Goal: Information Seeking & Learning: Check status

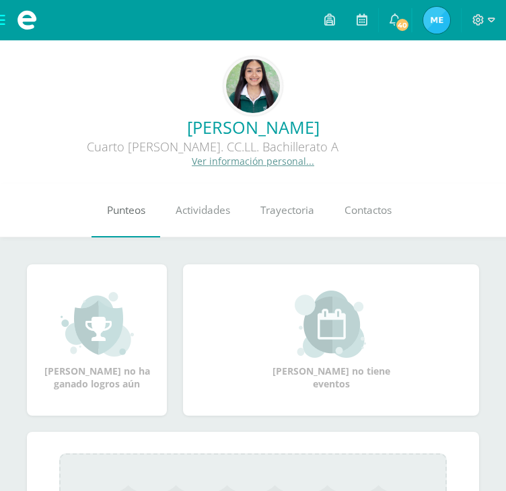
click at [130, 219] on link "Punteos" at bounding box center [126, 211] width 69 height 54
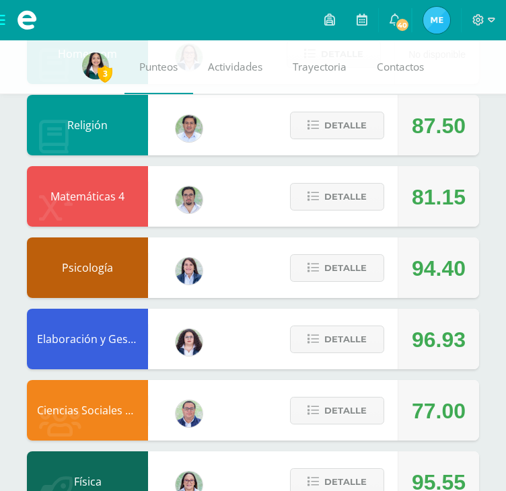
scroll to position [483, 0]
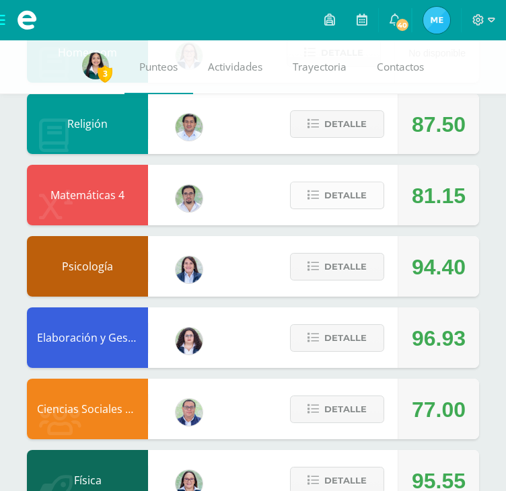
click at [327, 202] on span "Detalle" at bounding box center [345, 195] width 42 height 25
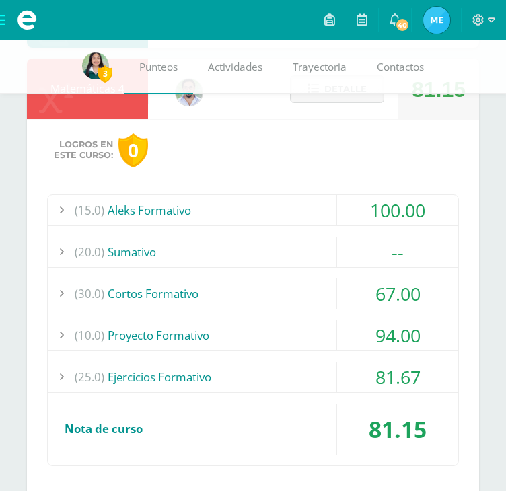
scroll to position [606, 0]
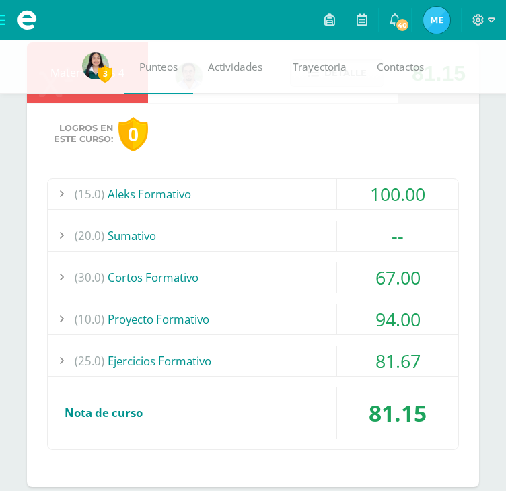
click at [277, 270] on div "(30.0) Cortos Formativo" at bounding box center [253, 278] width 411 height 30
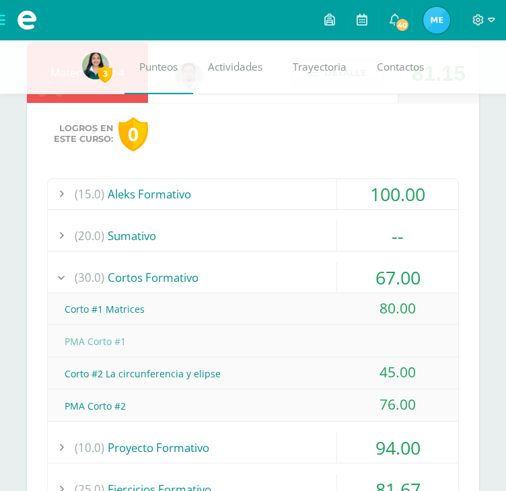
click at [277, 270] on div "(30.0) Cortos Formativo" at bounding box center [253, 278] width 411 height 30
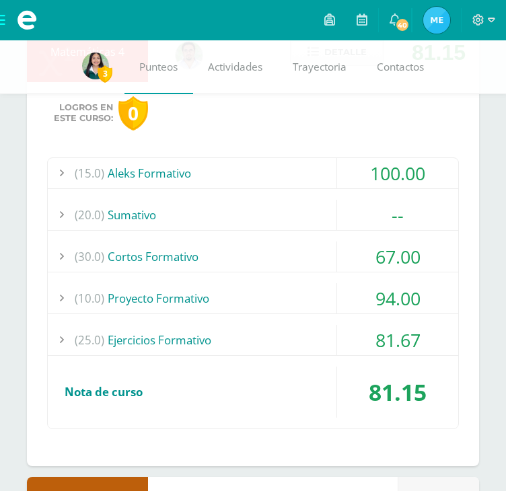
scroll to position [627, 0]
click at [298, 333] on div "(25.0) Ejercicios Formativo" at bounding box center [253, 339] width 411 height 30
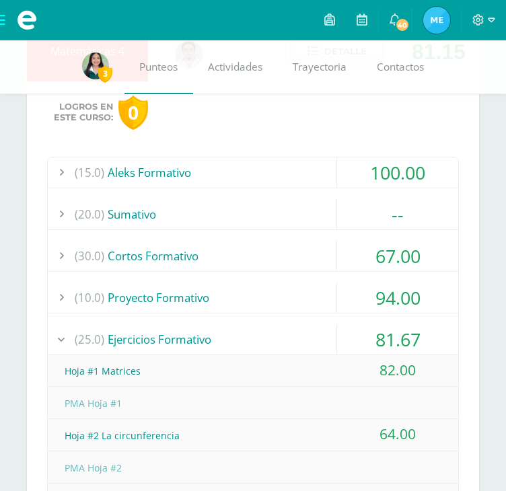
click at [218, 179] on div "(15.0) Aleks Formativo" at bounding box center [253, 173] width 411 height 30
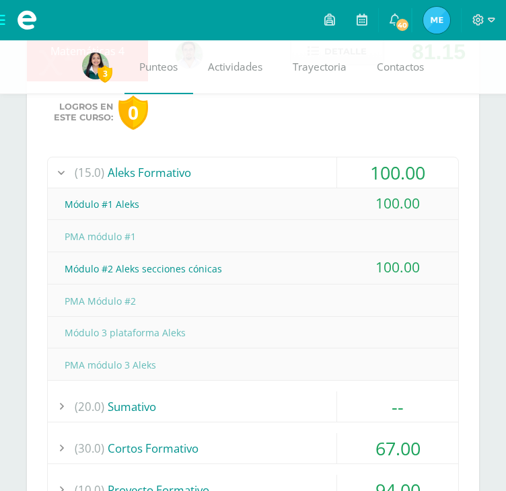
click at [218, 179] on div "(15.0) Aleks Formativo" at bounding box center [253, 173] width 411 height 30
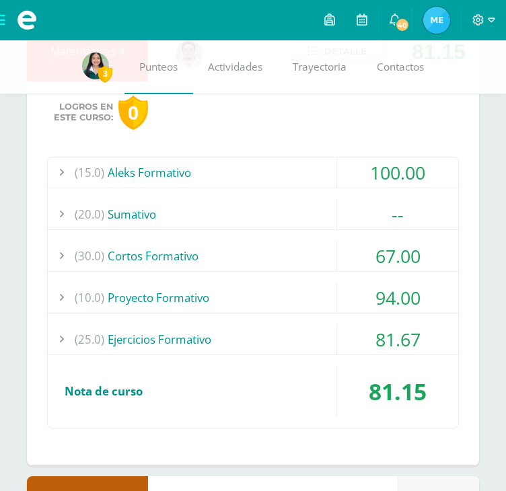
scroll to position [657, 0]
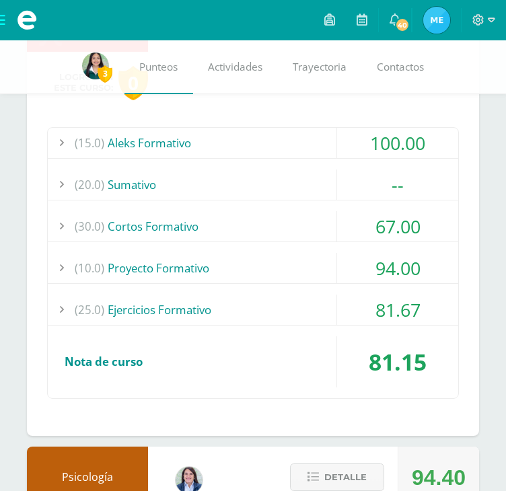
click at [166, 259] on div "(10.0) Proyecto Formativo" at bounding box center [253, 268] width 411 height 30
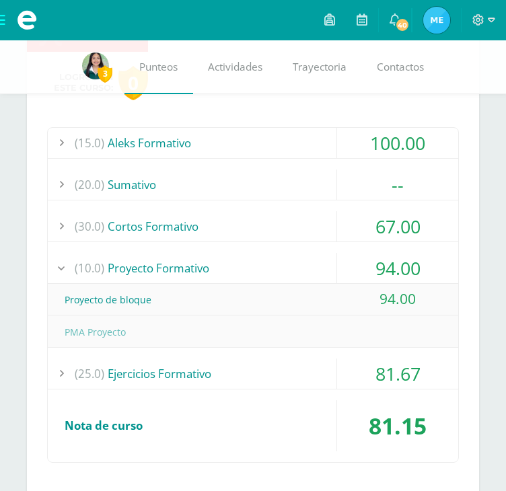
click at [166, 259] on div "(10.0) Proyecto Formativo" at bounding box center [253, 268] width 411 height 30
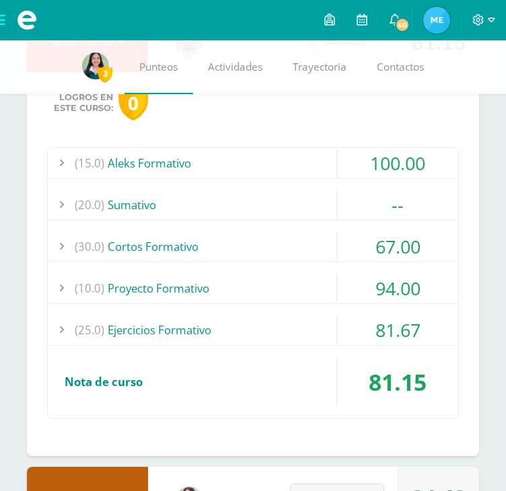
scroll to position [636, 0]
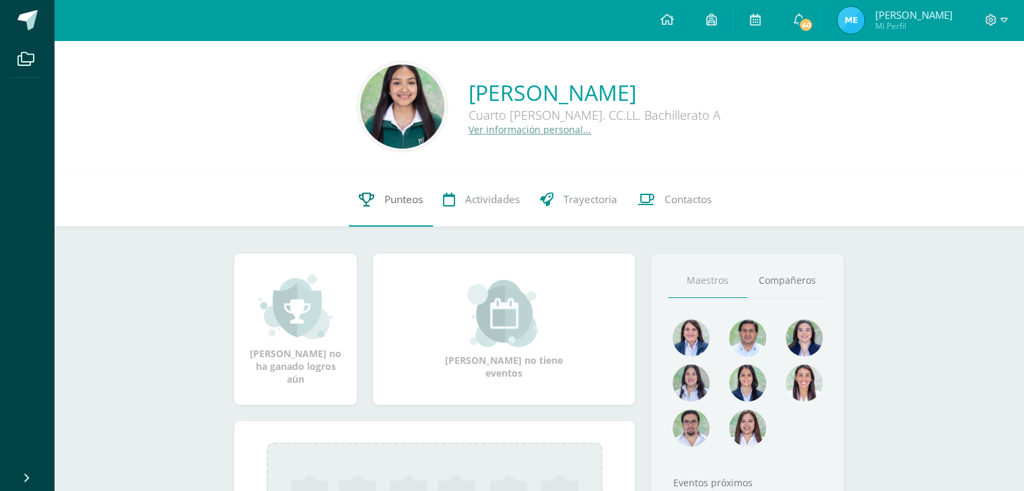
click at [409, 211] on link "Punteos" at bounding box center [391, 200] width 84 height 54
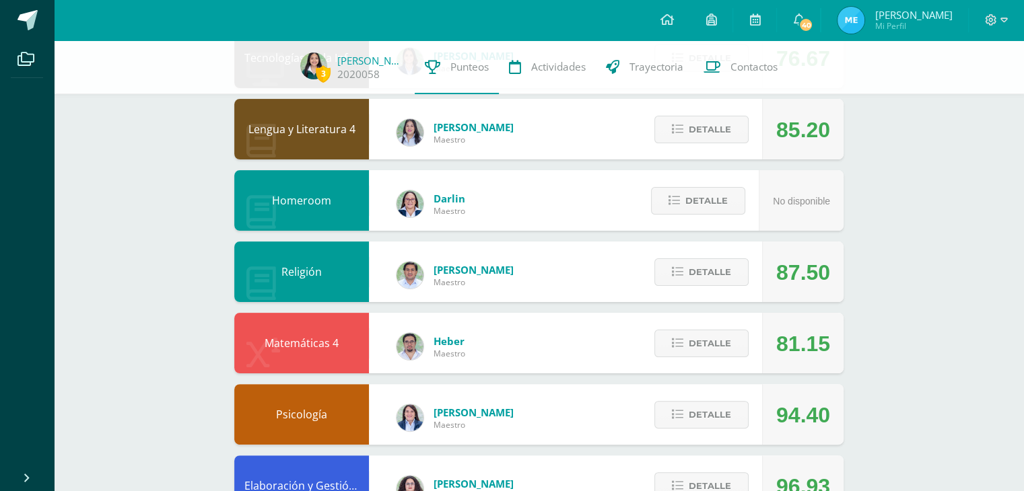
scroll to position [317, 0]
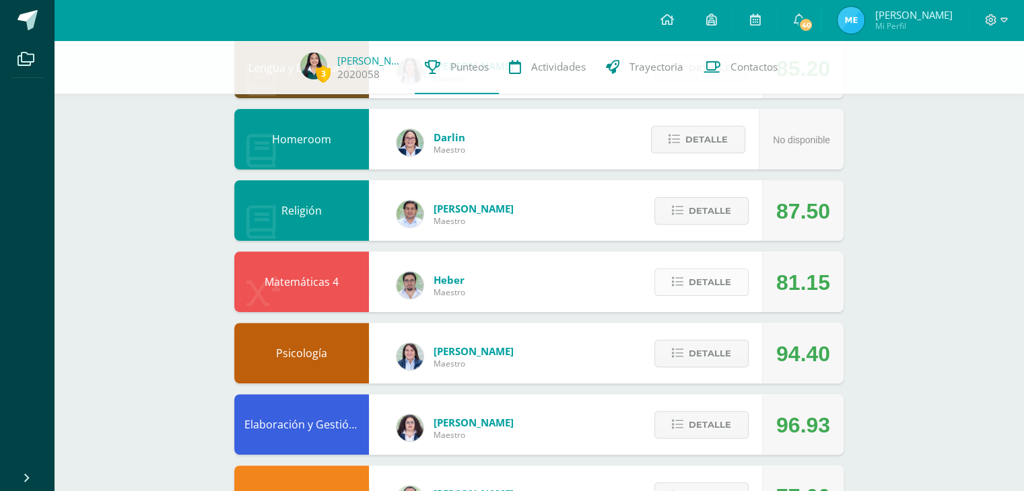
click at [709, 275] on span "Detalle" at bounding box center [710, 282] width 42 height 25
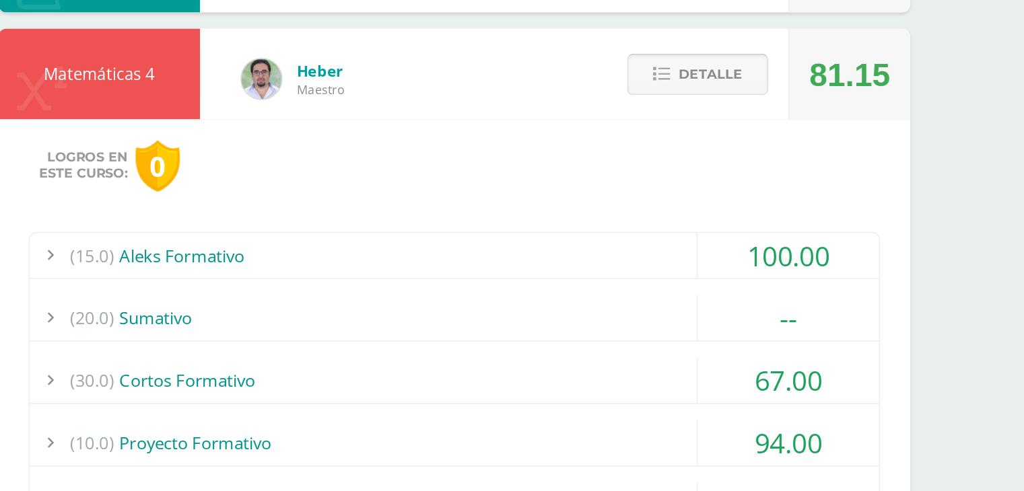
scroll to position [440, 0]
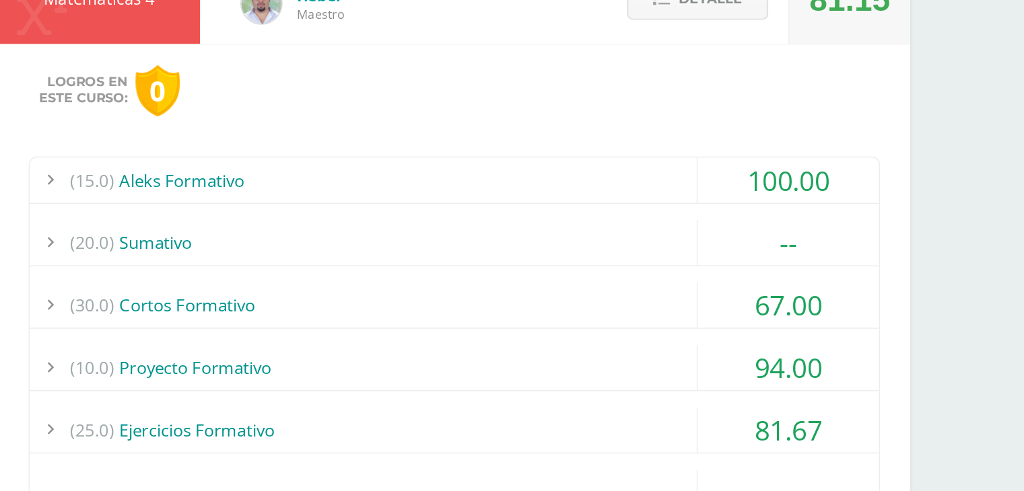
click at [644, 267] on div "(15.0) Aleks Formativo" at bounding box center [539, 280] width 568 height 30
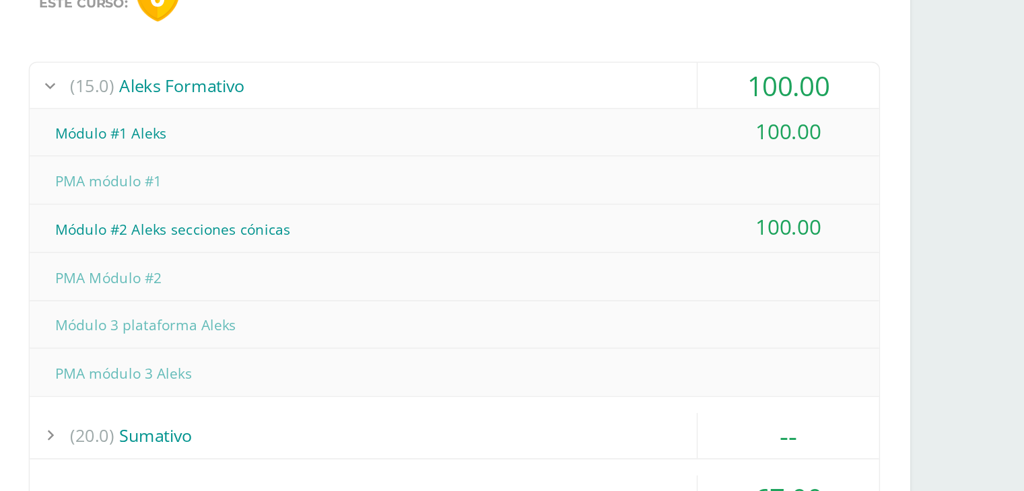
scroll to position [502, 0]
click at [646, 226] on div "(15.0) Aleks Formativo" at bounding box center [539, 219] width 568 height 30
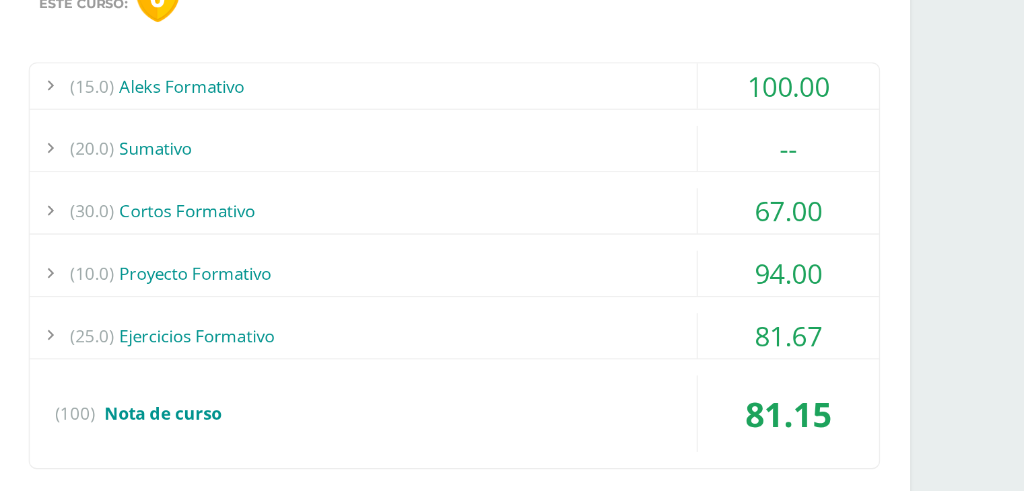
click at [605, 283] on div "(15.0) Aleks Formativo 100.00 Módulo #1 Aleks 100.00 (100)" at bounding box center [538, 339] width 569 height 272
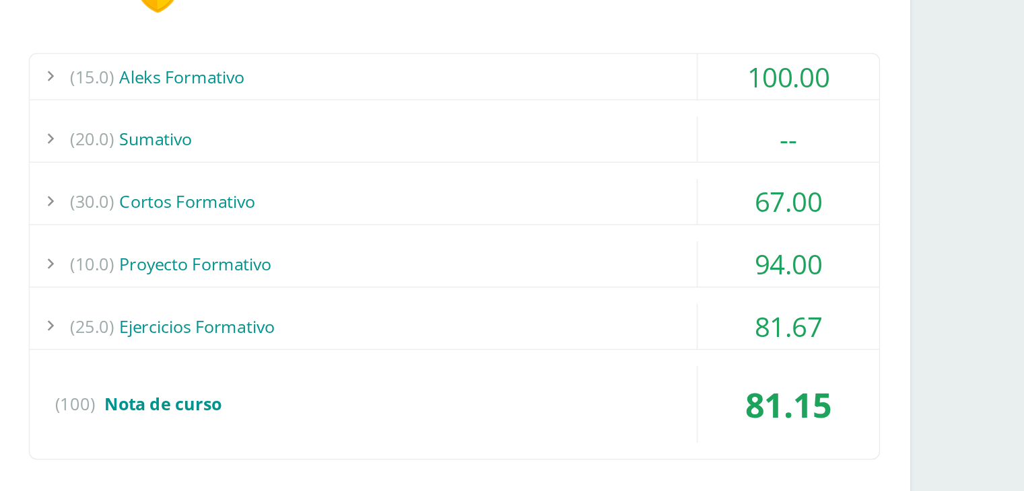
scroll to position [507, 0]
click at [584, 296] on div "(30.0) Cortos Formativo" at bounding box center [539, 297] width 568 height 30
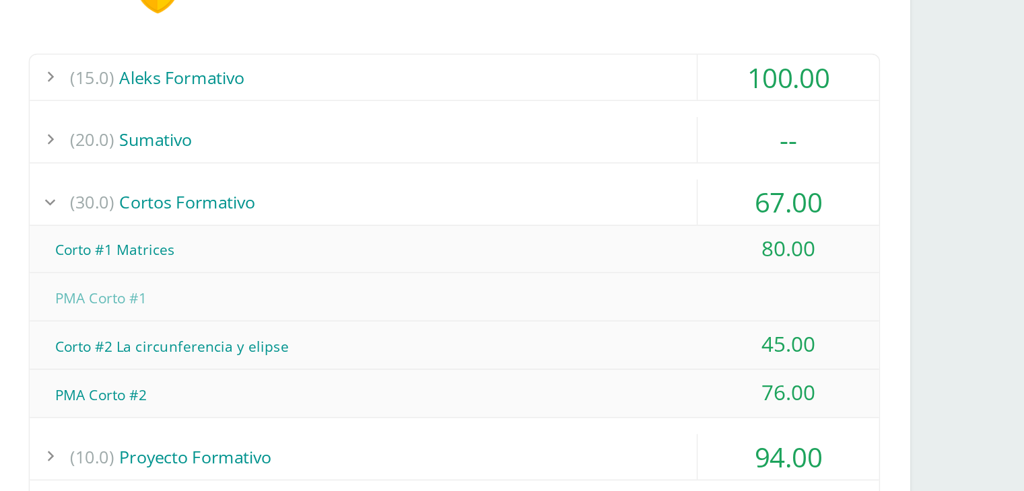
click at [584, 296] on div "(30.0) Cortos Formativo" at bounding box center [539, 297] width 568 height 30
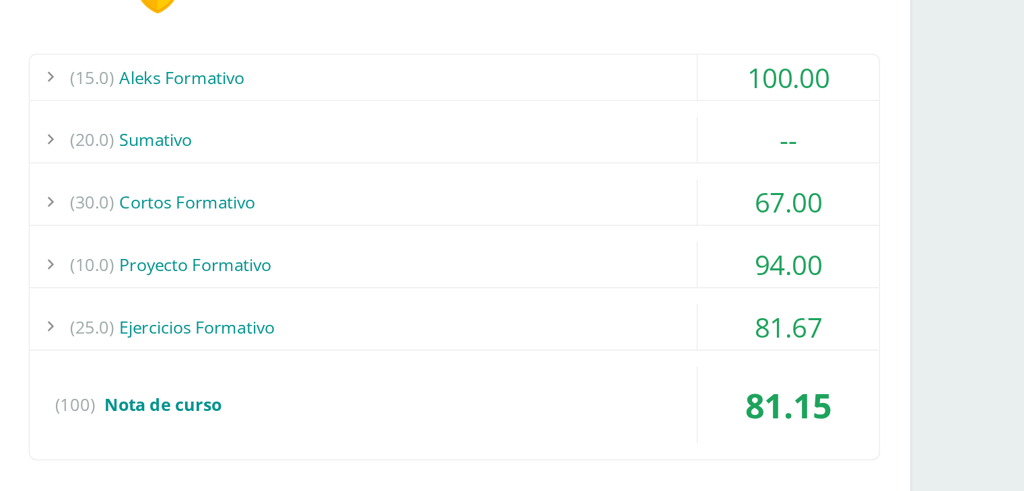
click at [589, 329] on div "(10.0) Proyecto Formativo" at bounding box center [539, 339] width 568 height 30
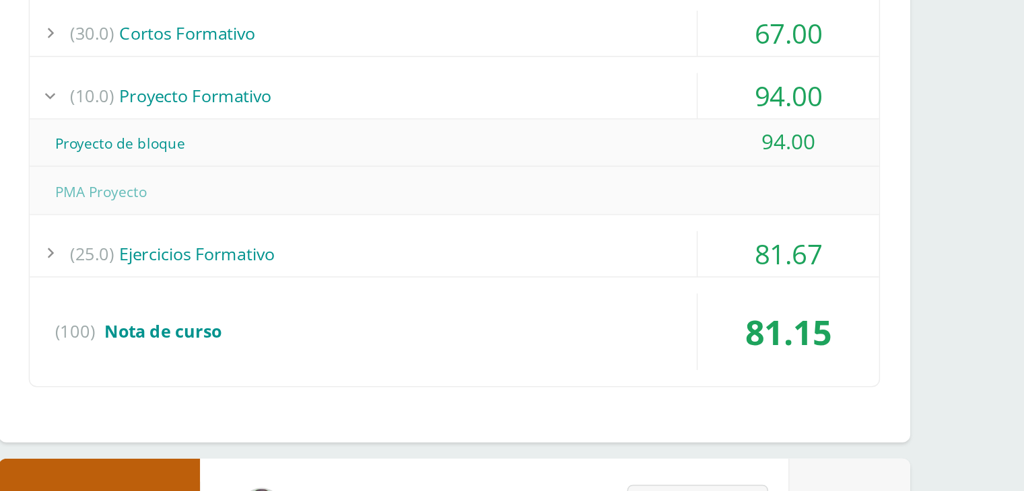
scroll to position [658, 0]
click at [563, 289] on div "(25.0) Ejercicios Formativo" at bounding box center [539, 293] width 568 height 30
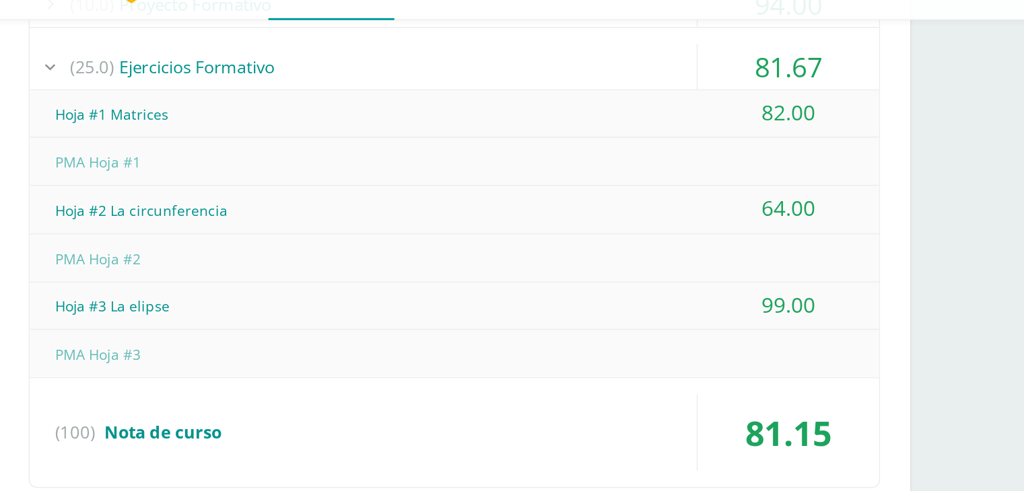
scroll to position [762, 0]
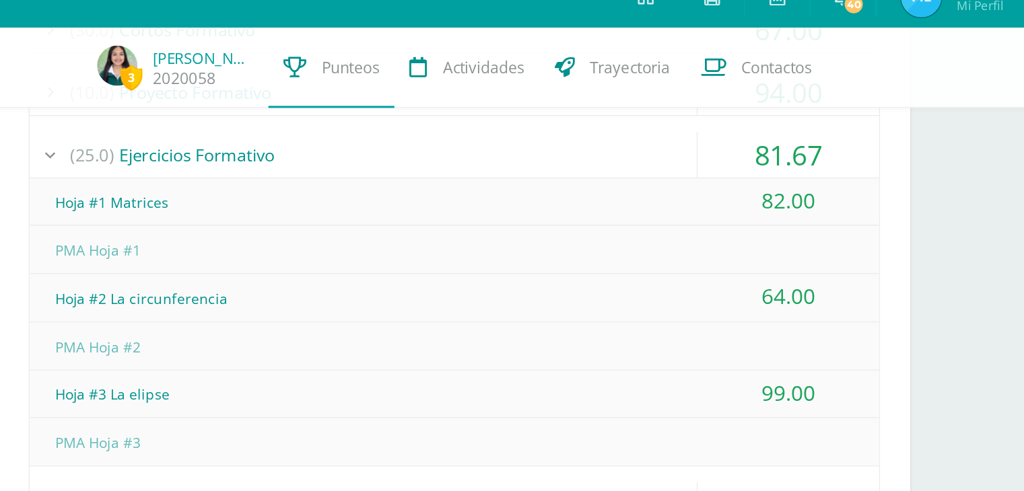
click at [605, 133] on div "(25.0) Ejercicios Formativo" at bounding box center [539, 125] width 568 height 30
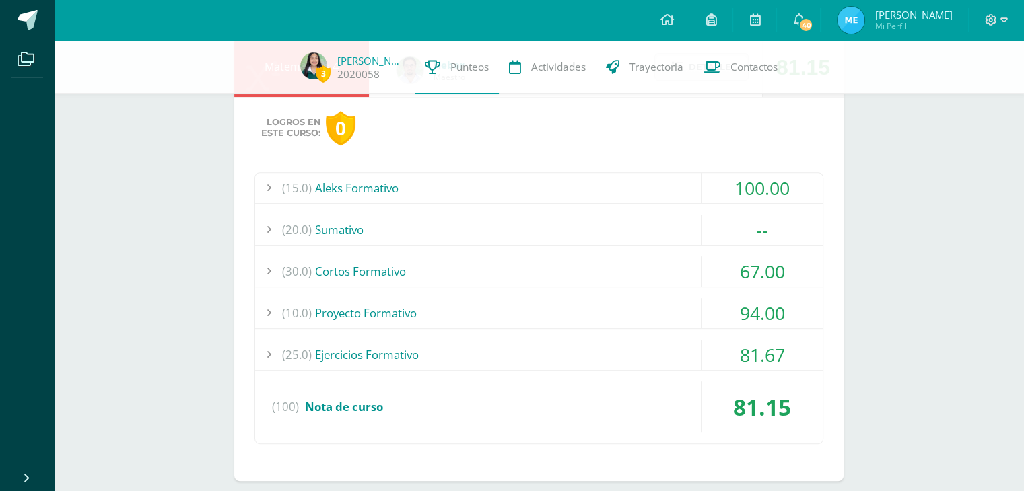
scroll to position [472, 0]
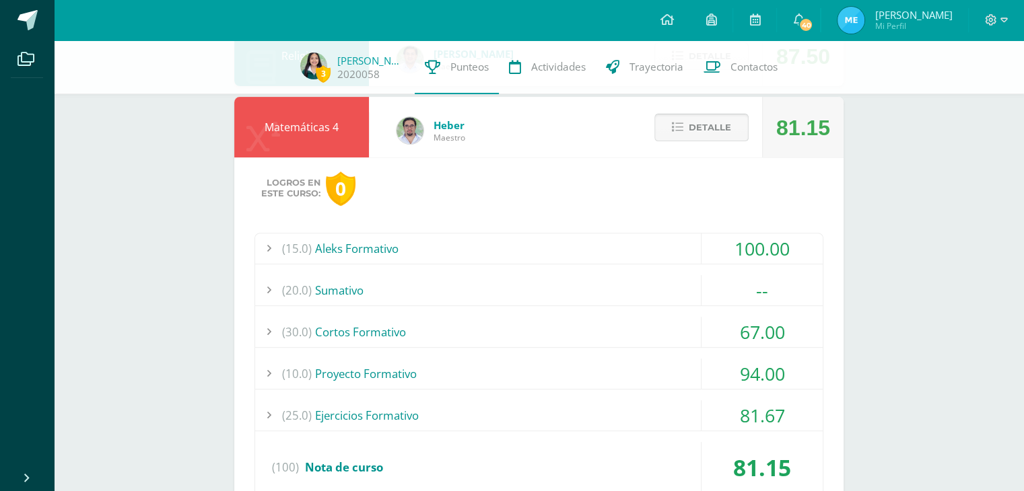
click at [666, 131] on button "Detalle" at bounding box center [701, 128] width 94 height 28
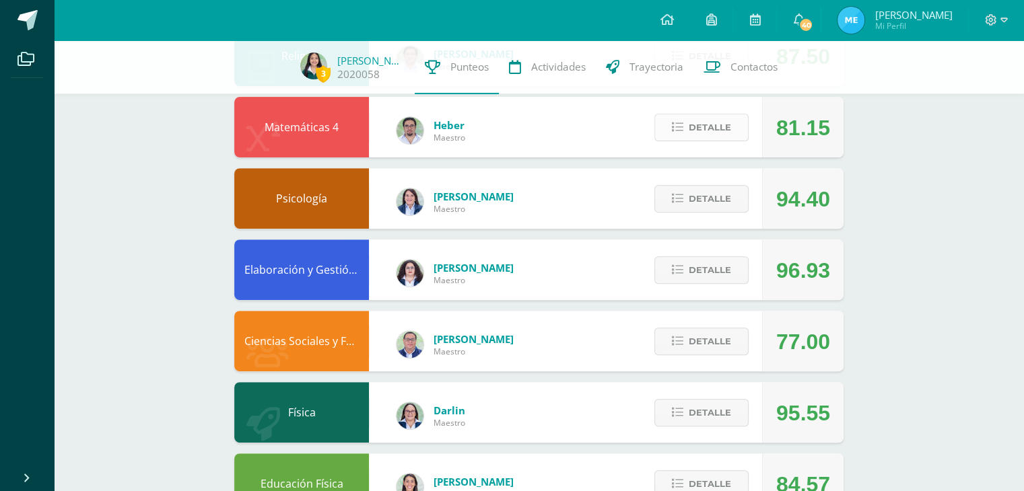
click at [666, 131] on button "Detalle" at bounding box center [701, 128] width 94 height 28
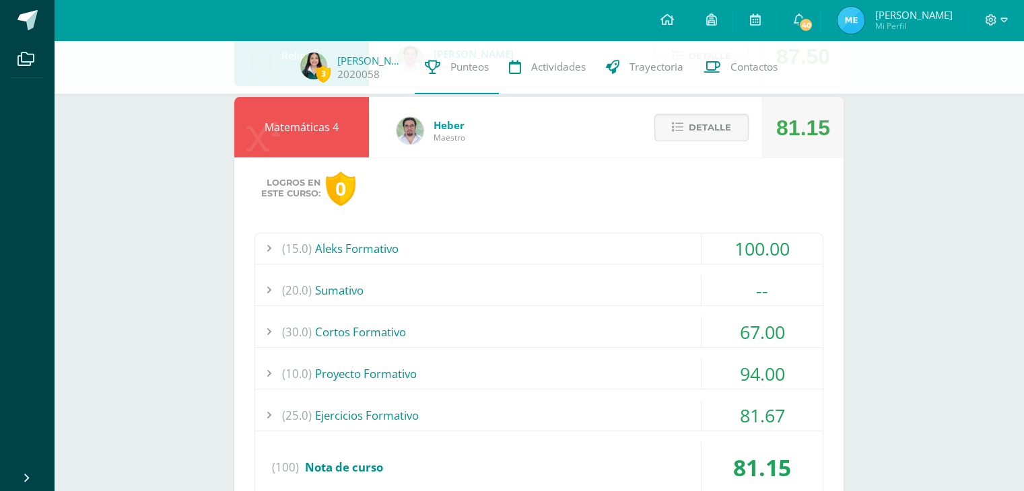
click at [539, 292] on div "(20.0) Sumativo" at bounding box center [539, 290] width 568 height 30
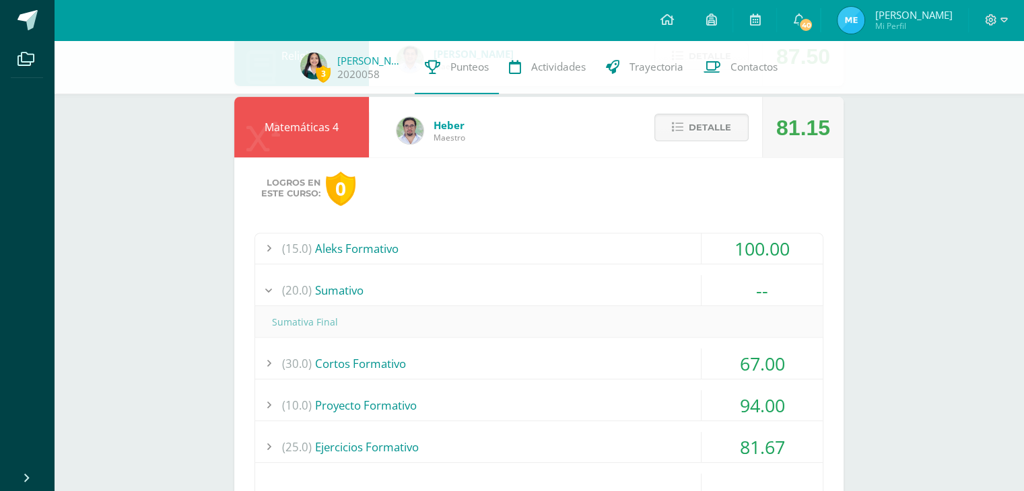
click at [539, 292] on div "(20.0) Sumativo" at bounding box center [539, 290] width 568 height 30
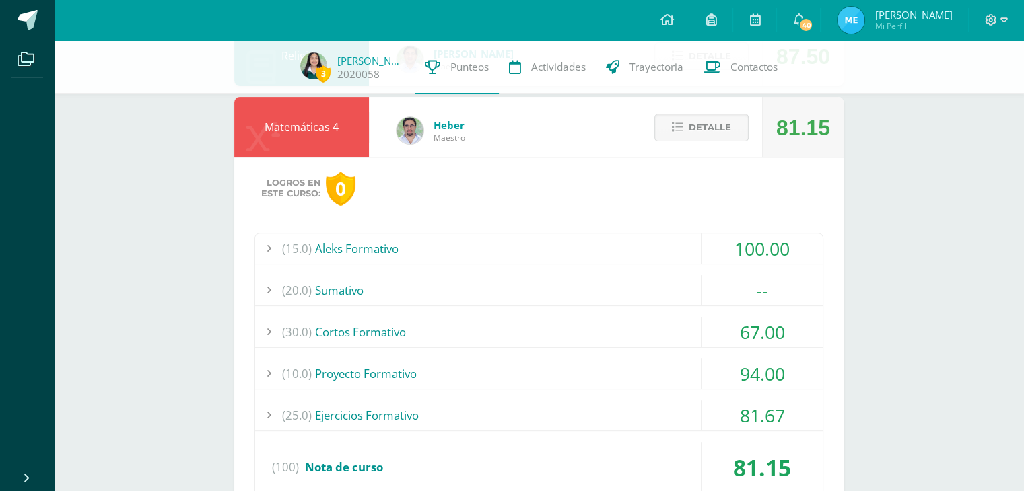
drag, startPoint x: 275, startPoint y: 246, endPoint x: 802, endPoint y: 463, distance: 570.0
click at [802, 463] on div "(15.0) Aleks Formativo 100.00 Módulo #1 Aleks 100.00 (100)" at bounding box center [538, 369] width 569 height 272
copy div "(15.0) Aleks Formativo 100.00 Módulo #1 Aleks 100.00 PMA módulo #1 Módulo #2 Al…"
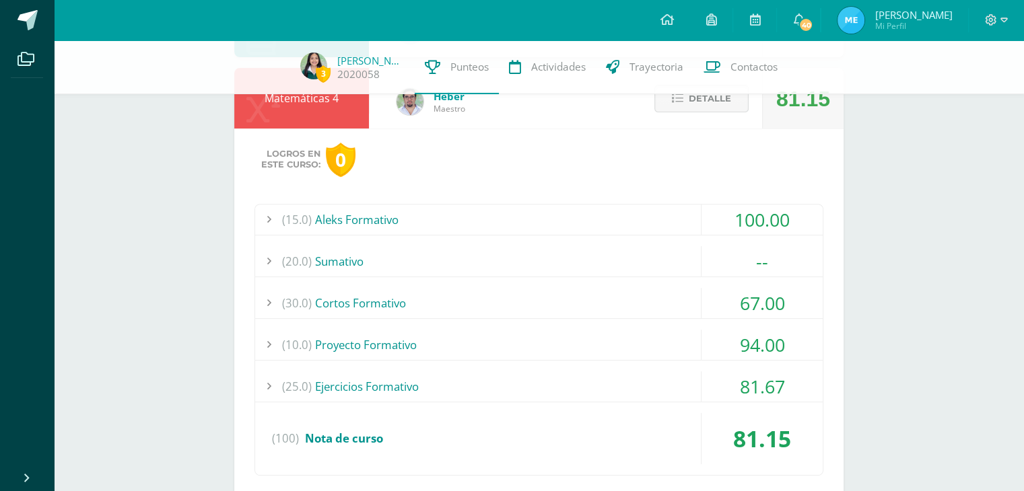
scroll to position [499, 0]
click at [378, 367] on div "(15.0) Aleks Formativo 100.00 Módulo #1 Aleks 100.00 (100)" at bounding box center [538, 342] width 569 height 272
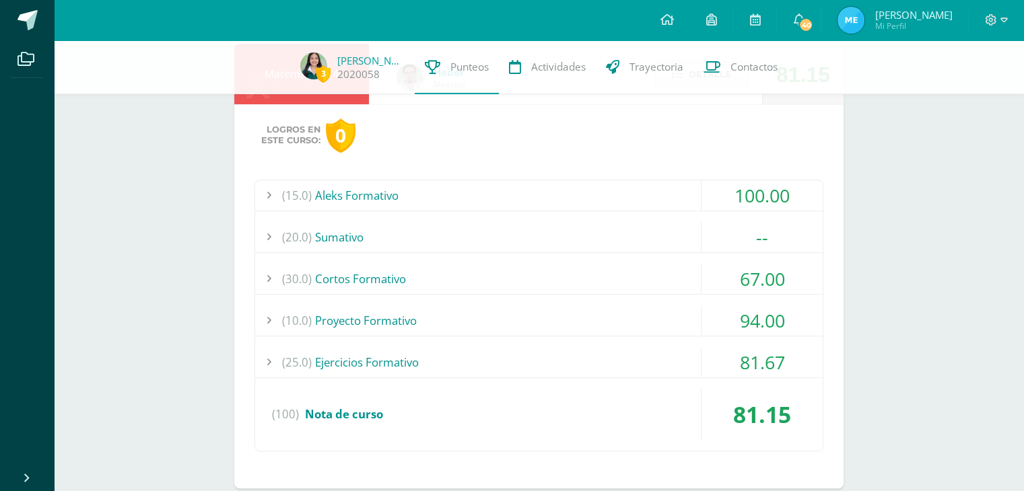
click at [378, 367] on div "(25.0) Ejercicios Formativo" at bounding box center [539, 362] width 568 height 30
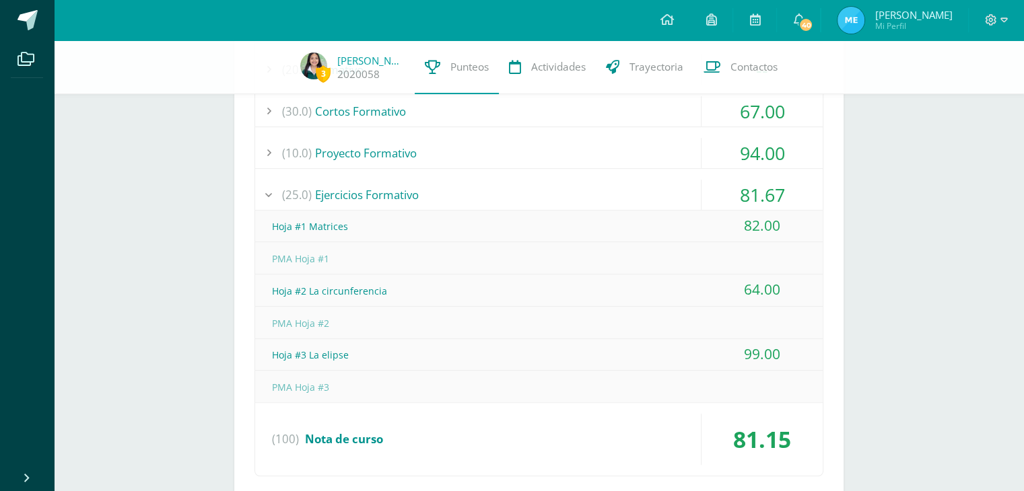
scroll to position [692, 0]
click at [392, 191] on div "(25.0) Ejercicios Formativo" at bounding box center [539, 195] width 568 height 30
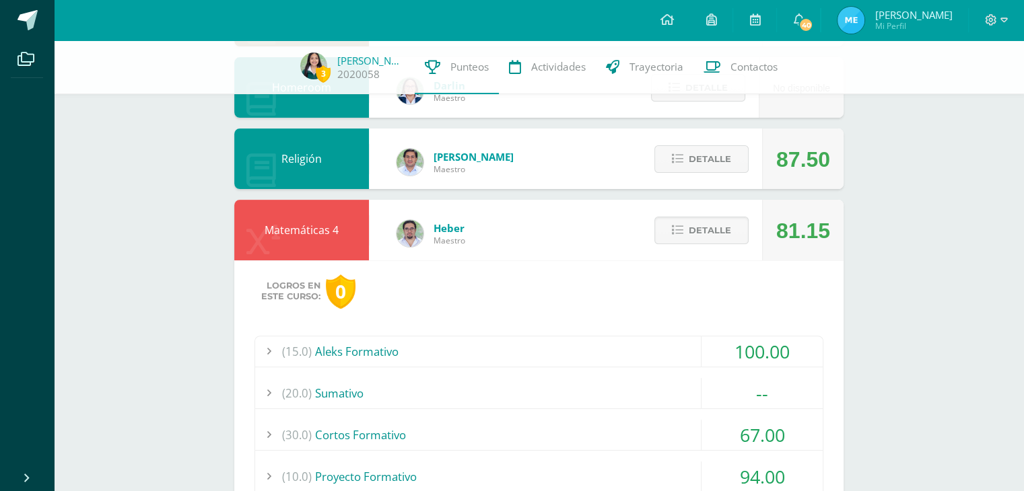
scroll to position [368, 0]
click at [675, 236] on icon at bounding box center [677, 231] width 11 height 11
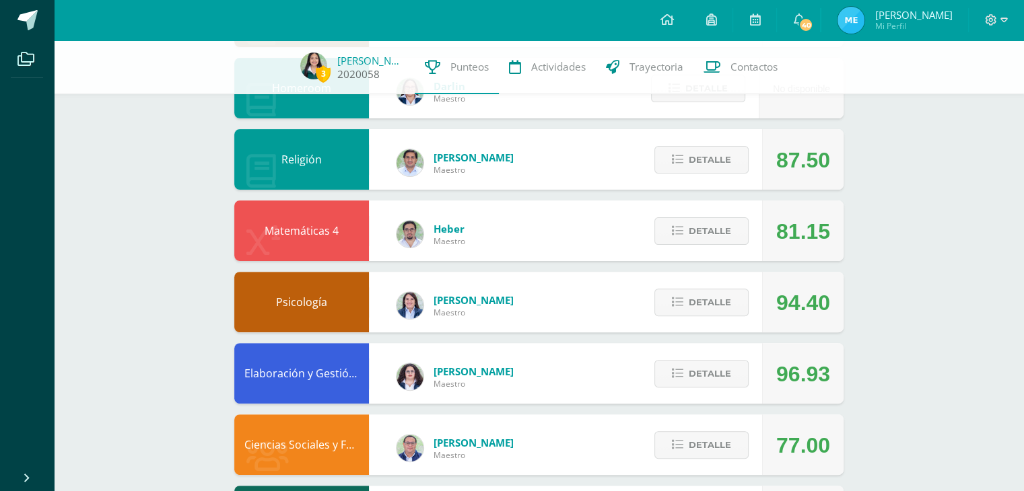
click at [363, 76] on link "2020058" at bounding box center [358, 74] width 42 height 14
